Goal: Task Accomplishment & Management: Use online tool/utility

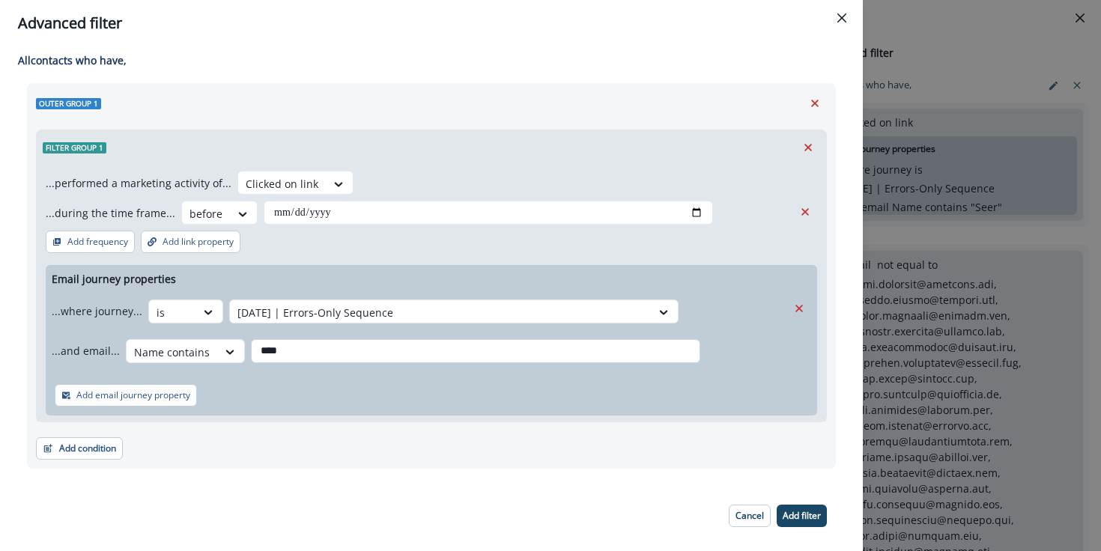
click at [322, 346] on input "****" at bounding box center [475, 351] width 449 height 24
click at [317, 207] on input "date" at bounding box center [488, 213] width 449 height 24
click at [291, 210] on input "date" at bounding box center [488, 213] width 449 height 24
click at [690, 216] on input "date" at bounding box center [488, 213] width 449 height 24
type input "**********"
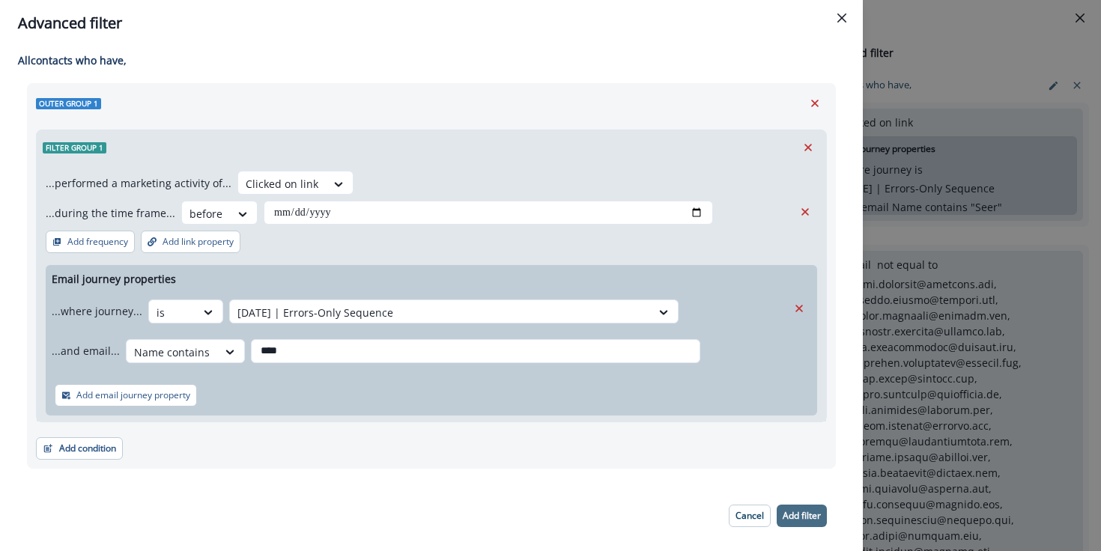
click at [803, 525] on button "Add filter" at bounding box center [802, 516] width 50 height 22
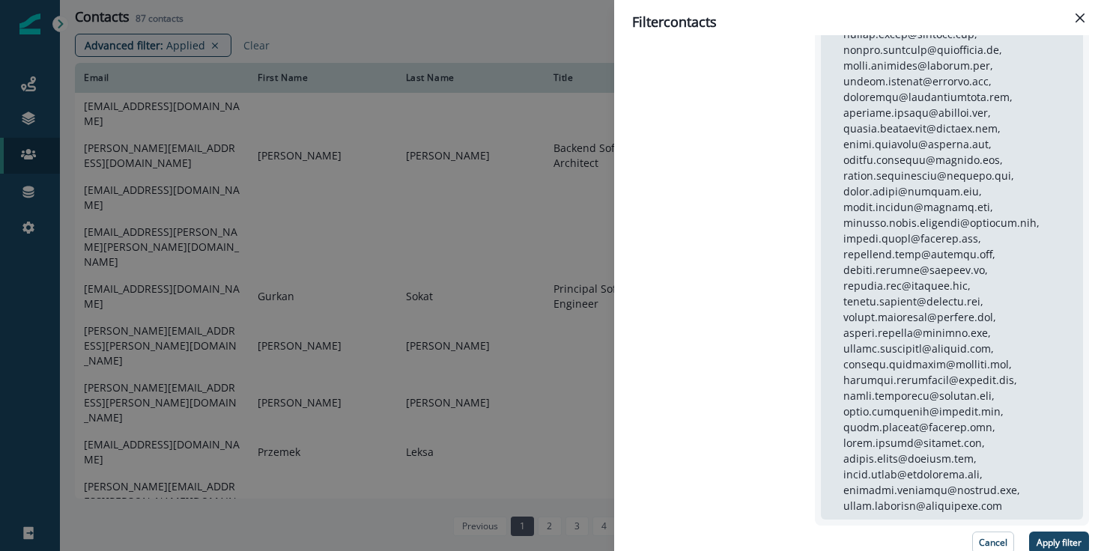
scroll to position [363, 0]
click at [1059, 537] on p "Apply filter" at bounding box center [1058, 540] width 45 height 10
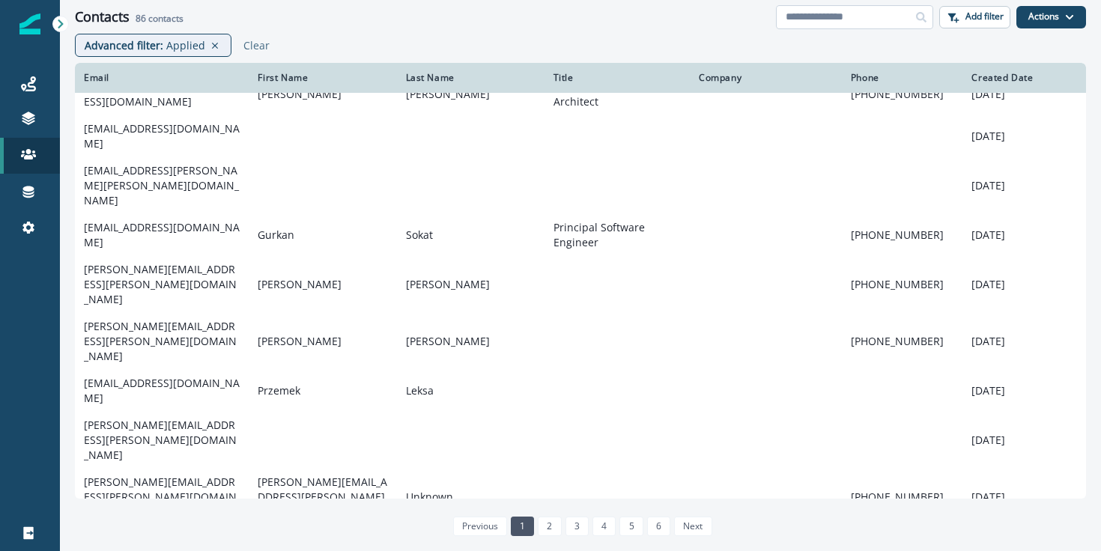
scroll to position [26, 0]
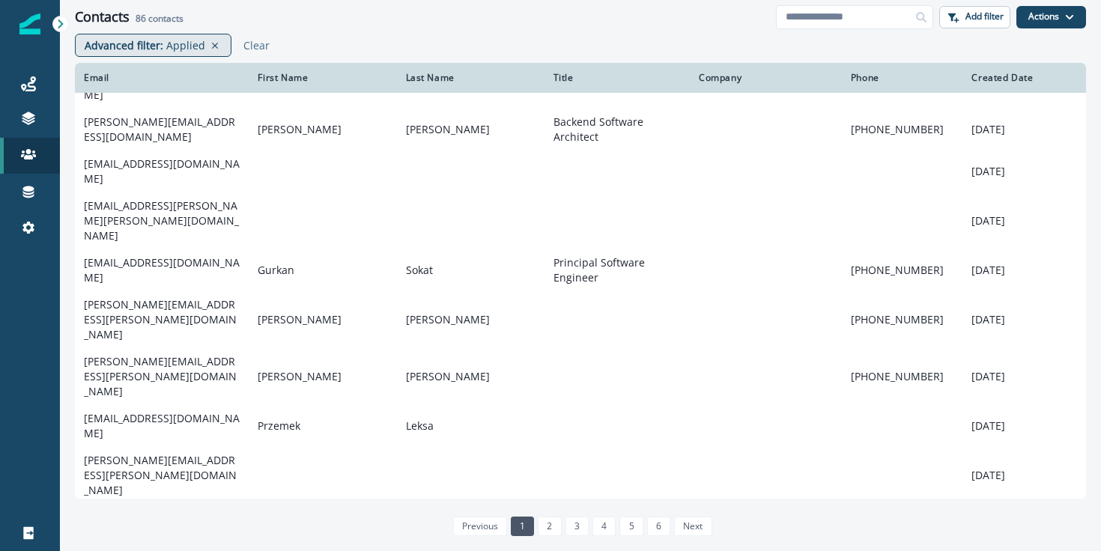
click at [150, 43] on p "Advanced filter :" at bounding box center [124, 45] width 79 height 16
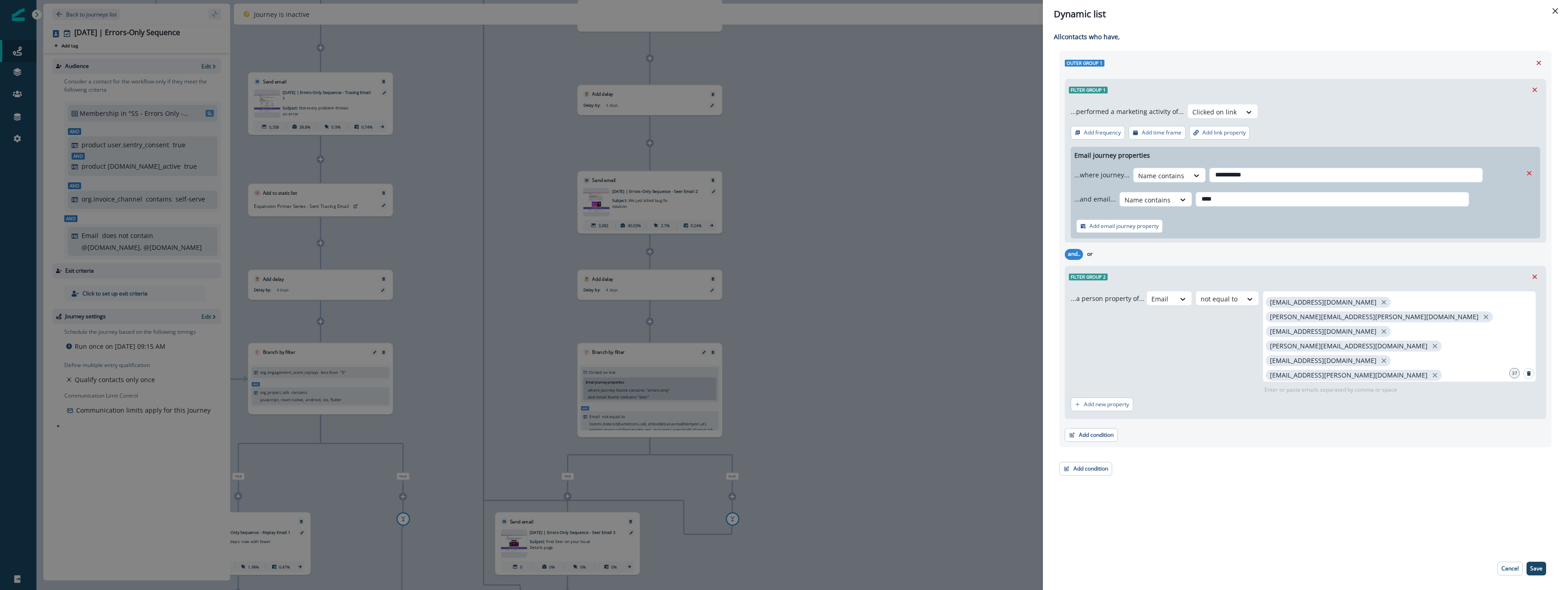
scroll to position [209, 0]
click at [1558, 10] on button "Close" at bounding box center [1555, 11] width 15 height 15
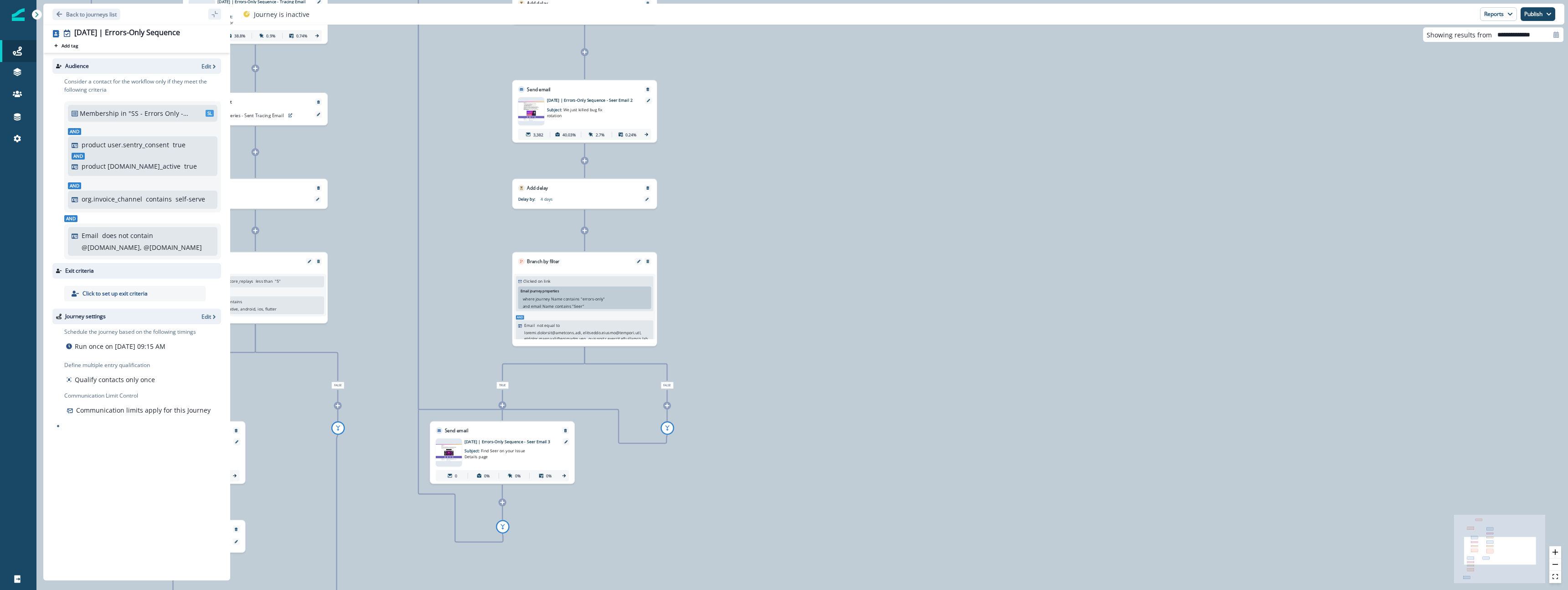
scroll to position [2, 0]
click at [106, 12] on p "Back to journeys list" at bounding box center [91, 14] width 51 height 8
